Goal: Navigation & Orientation: Find specific page/section

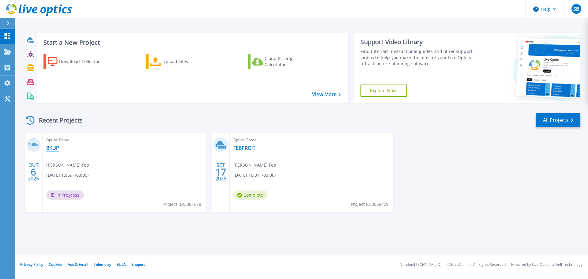
click at [52, 150] on link "BKUP" at bounding box center [52, 148] width 13 height 6
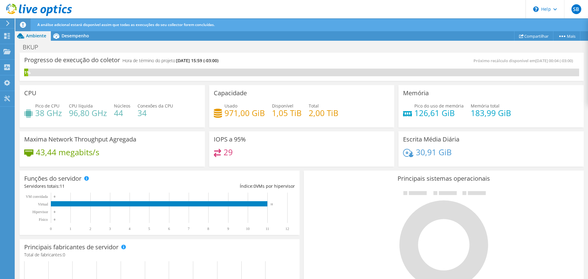
scroll to position [61, 0]
